Goal: Information Seeking & Learning: Find specific fact

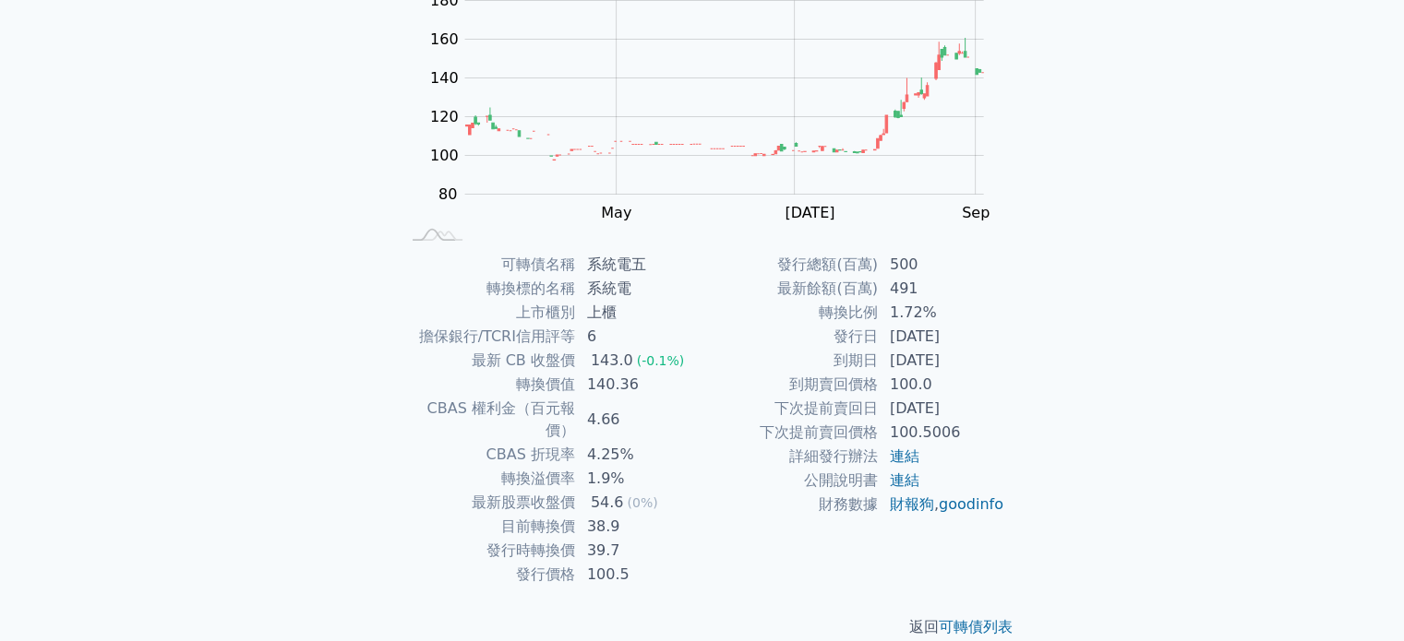
scroll to position [213, 0]
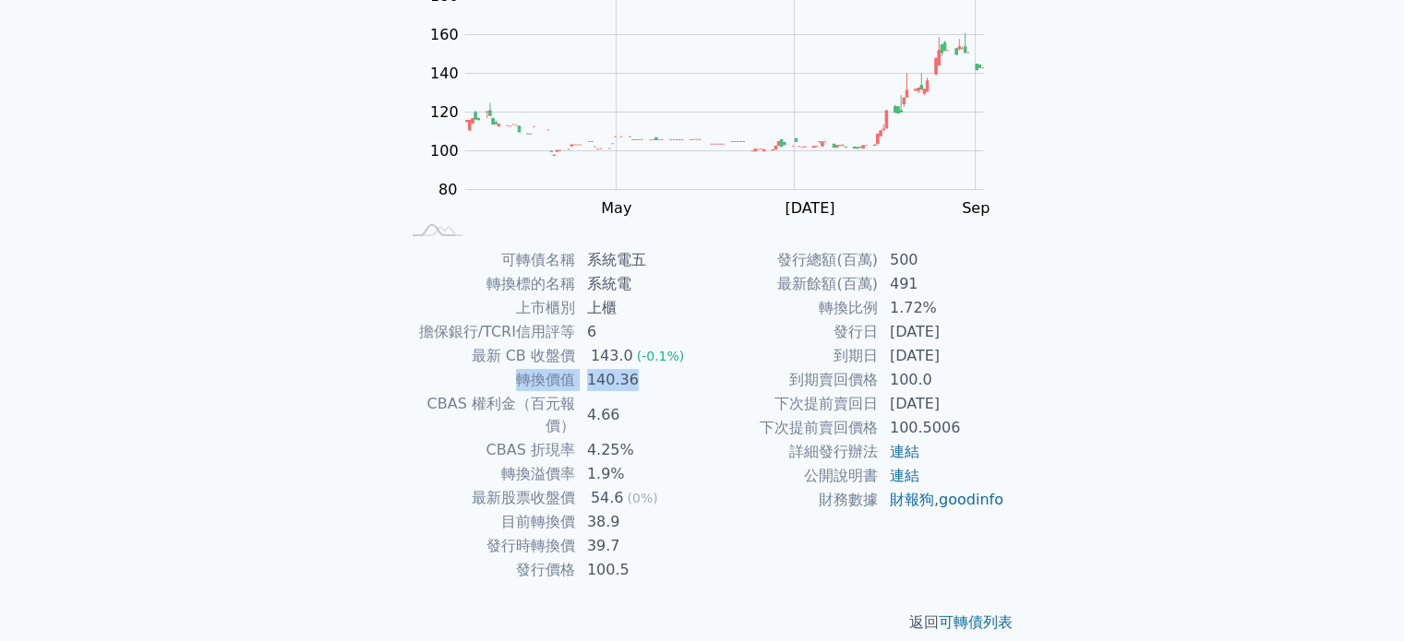
drag, startPoint x: 519, startPoint y: 378, endPoint x: 663, endPoint y: 377, distance: 144.0
click at [663, 377] on tr "轉換價值 140.36" at bounding box center [551, 380] width 303 height 24
click at [663, 377] on td "140.36" at bounding box center [639, 380] width 126 height 24
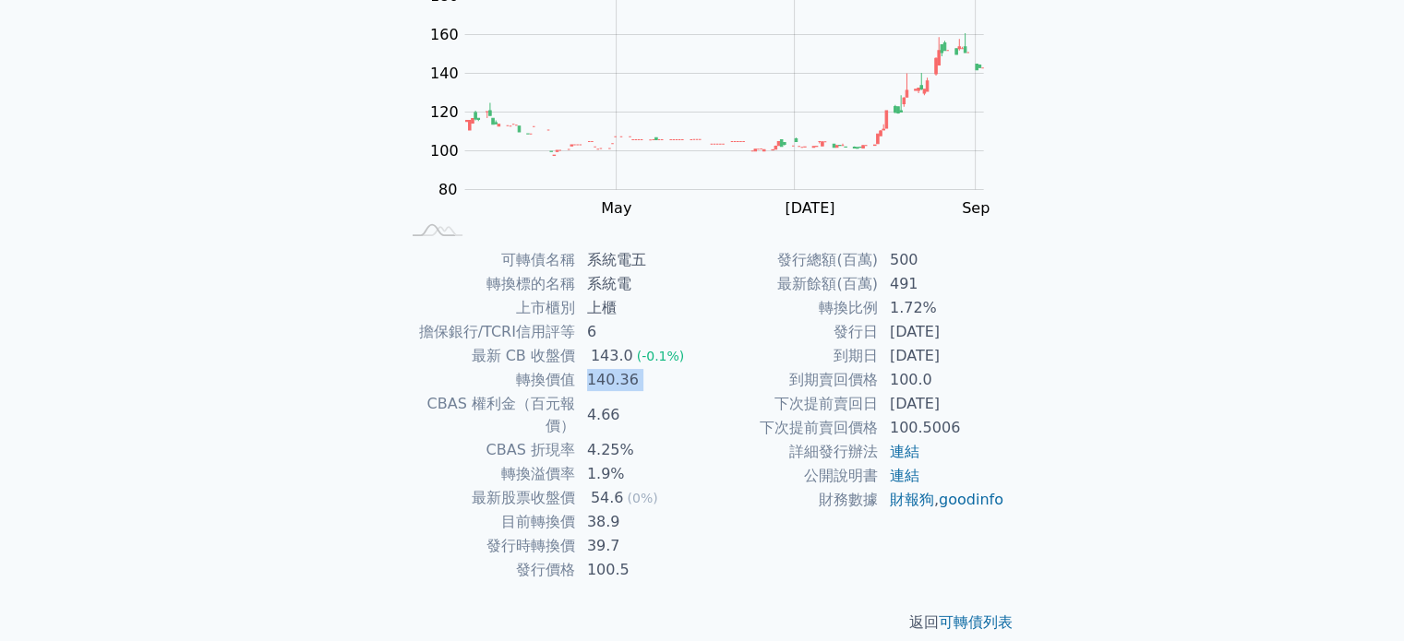
click at [663, 377] on td "140.36" at bounding box center [639, 380] width 126 height 24
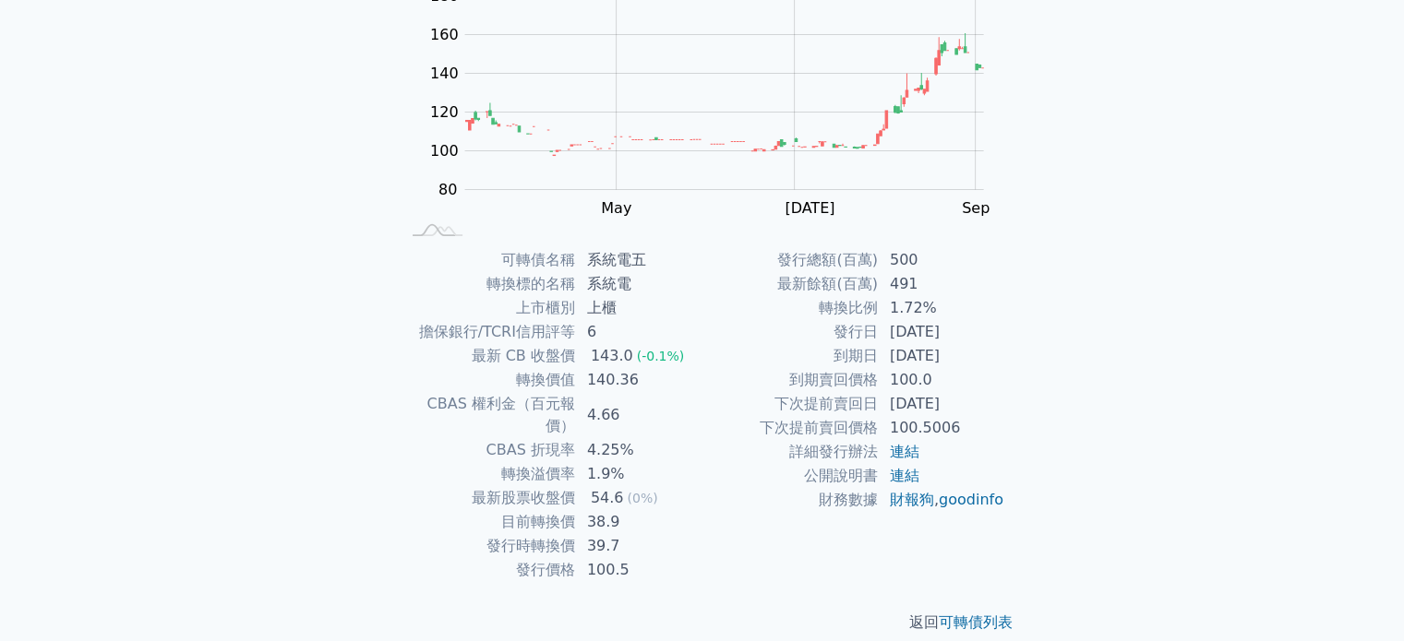
click at [532, 377] on td "轉換價值" at bounding box center [488, 380] width 176 height 24
